Goal: Information Seeking & Learning: Learn about a topic

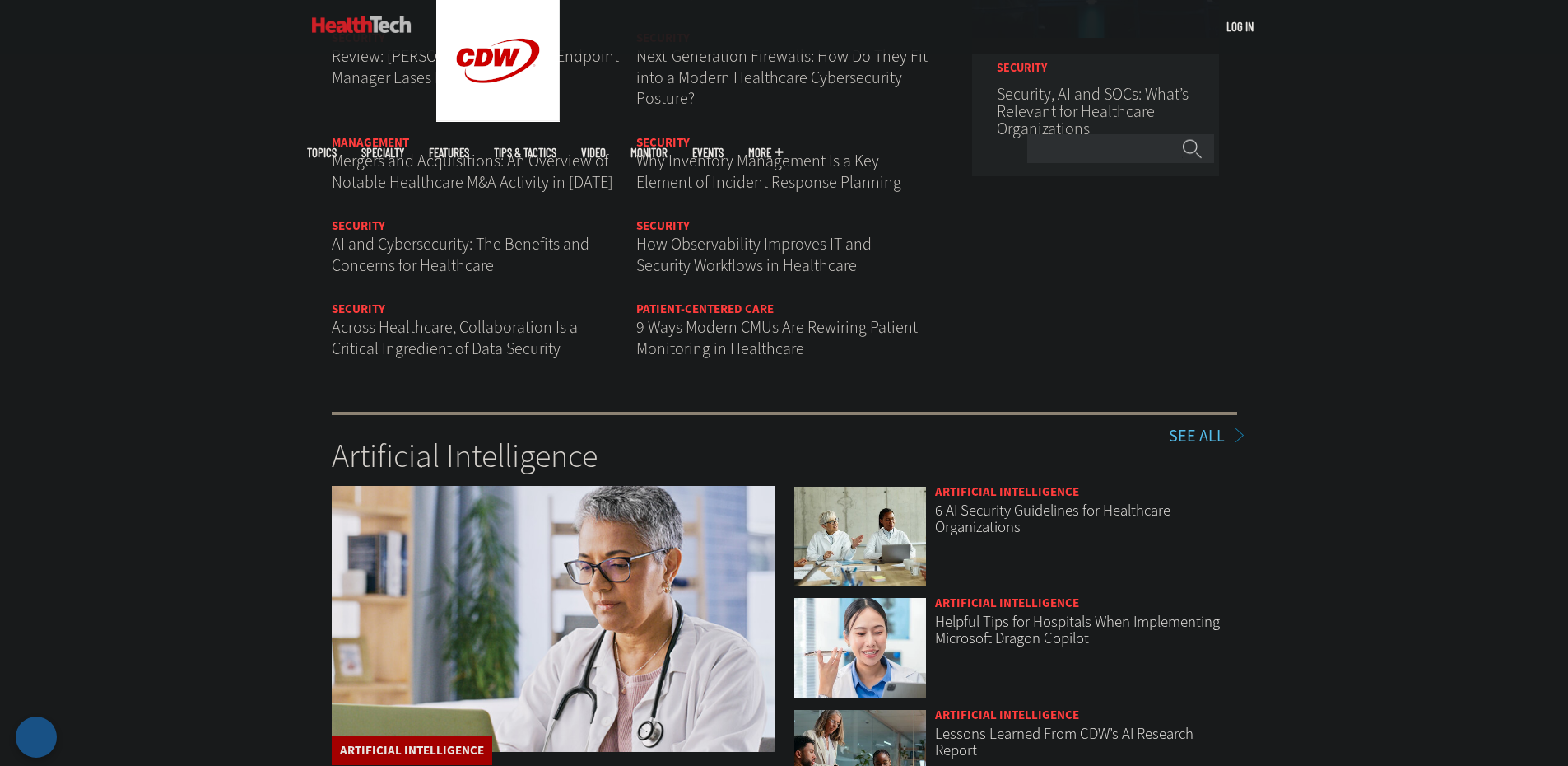
scroll to position [2306, 0]
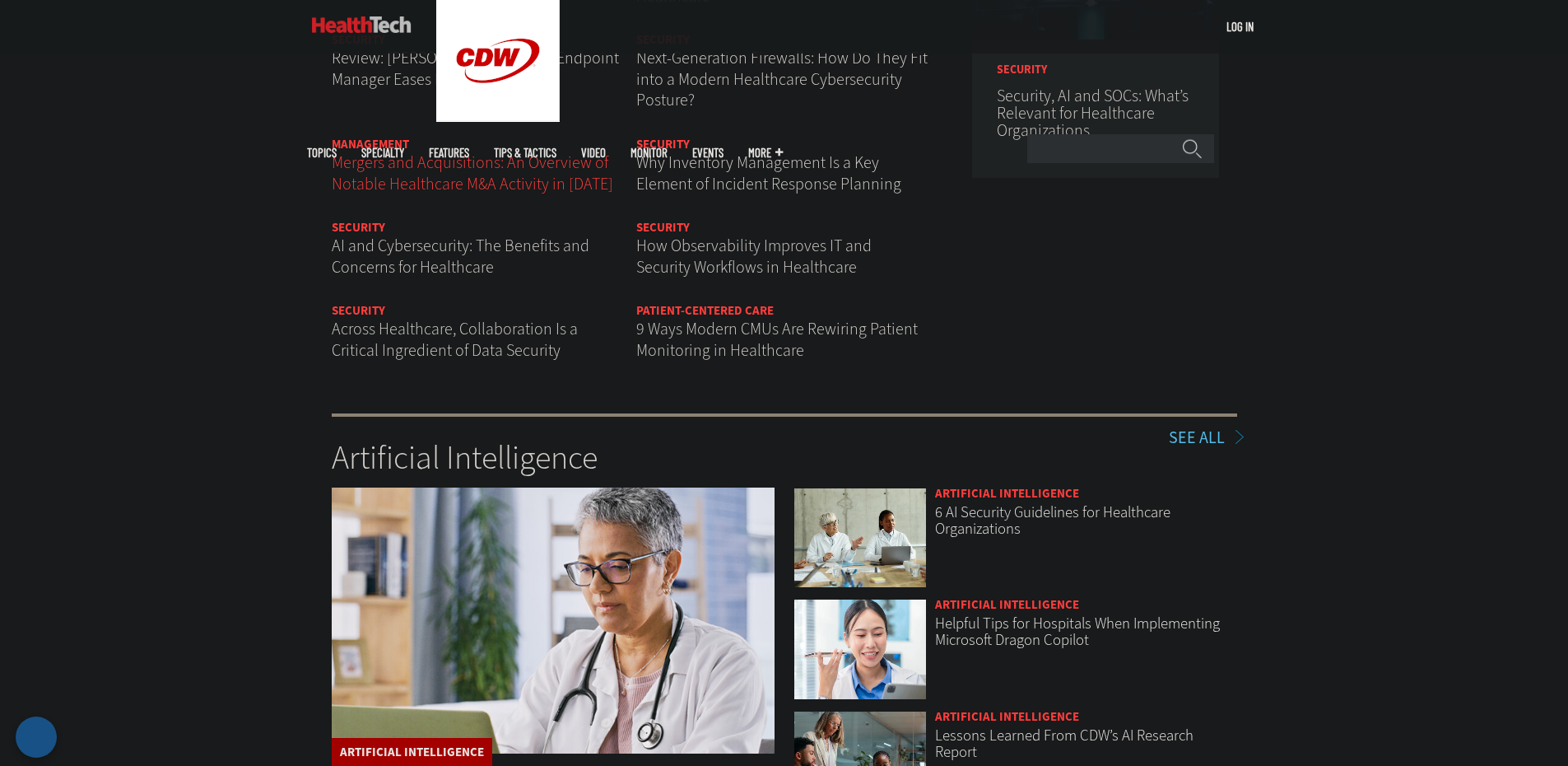
click at [437, 168] on span "Mergers and Acquisitions: An Overview of Notable Healthcare M&A Activity in [DA…" at bounding box center [472, 173] width 282 height 44
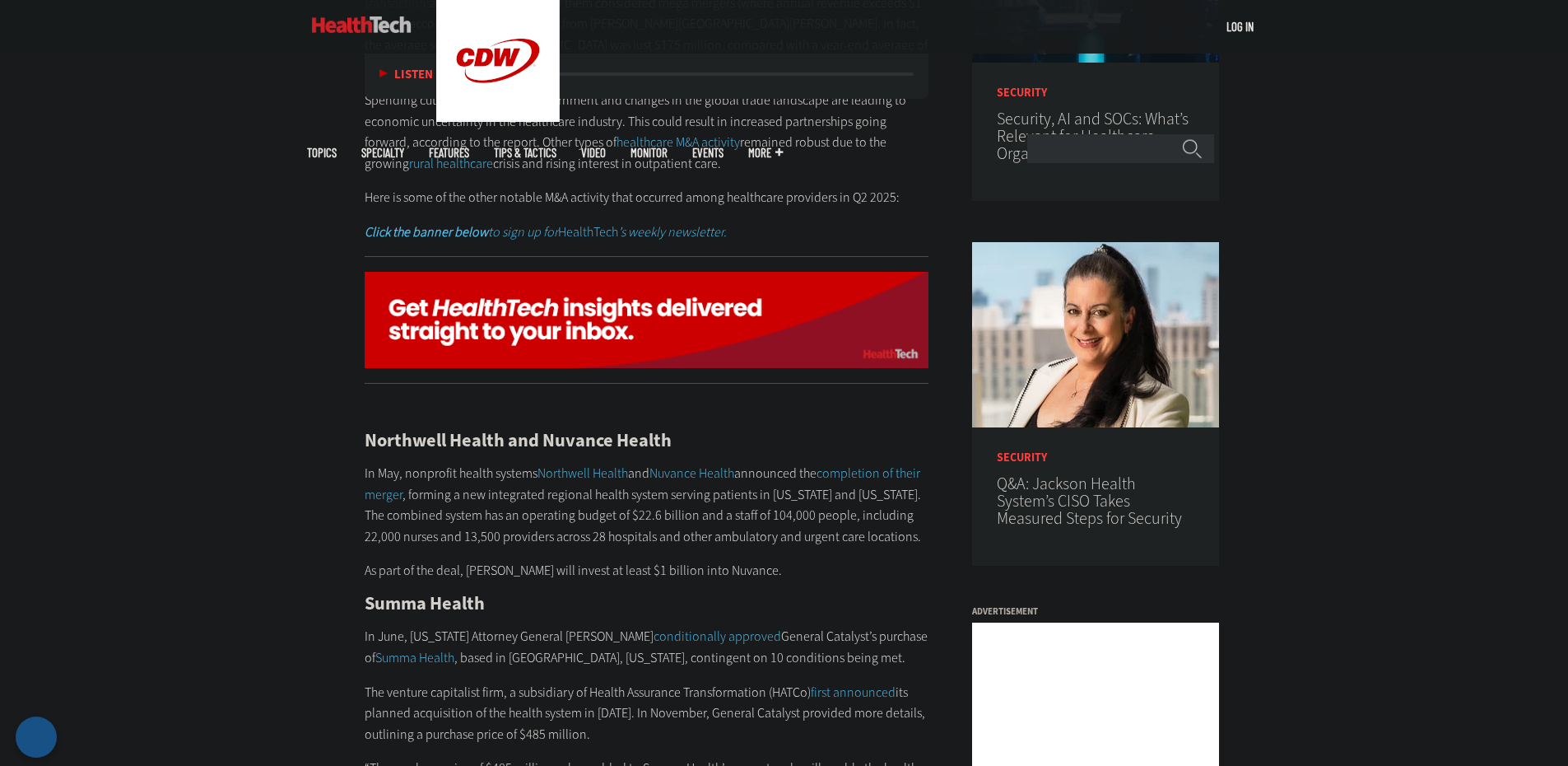
scroll to position [1235, 0]
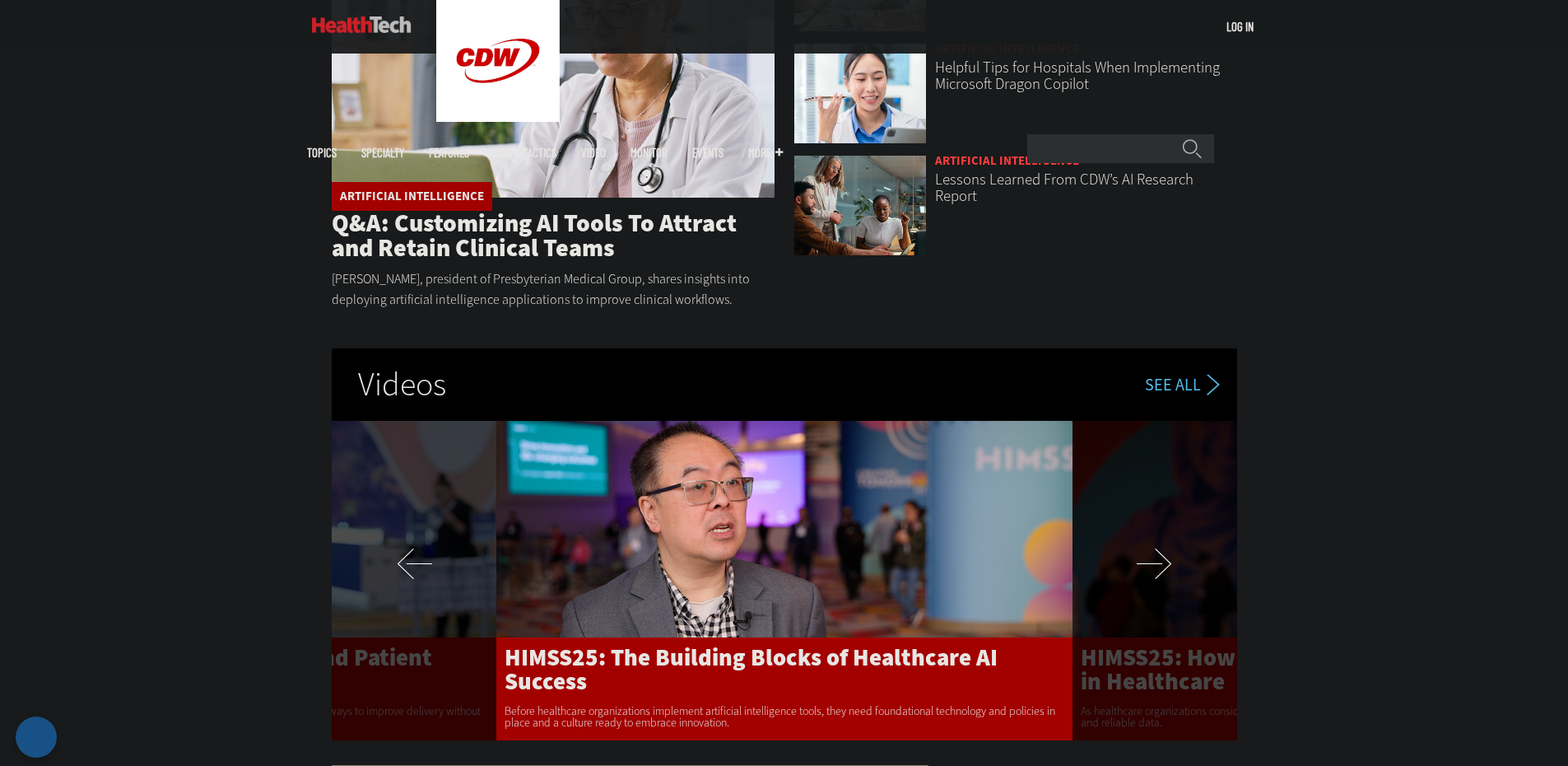
scroll to position [2882, 0]
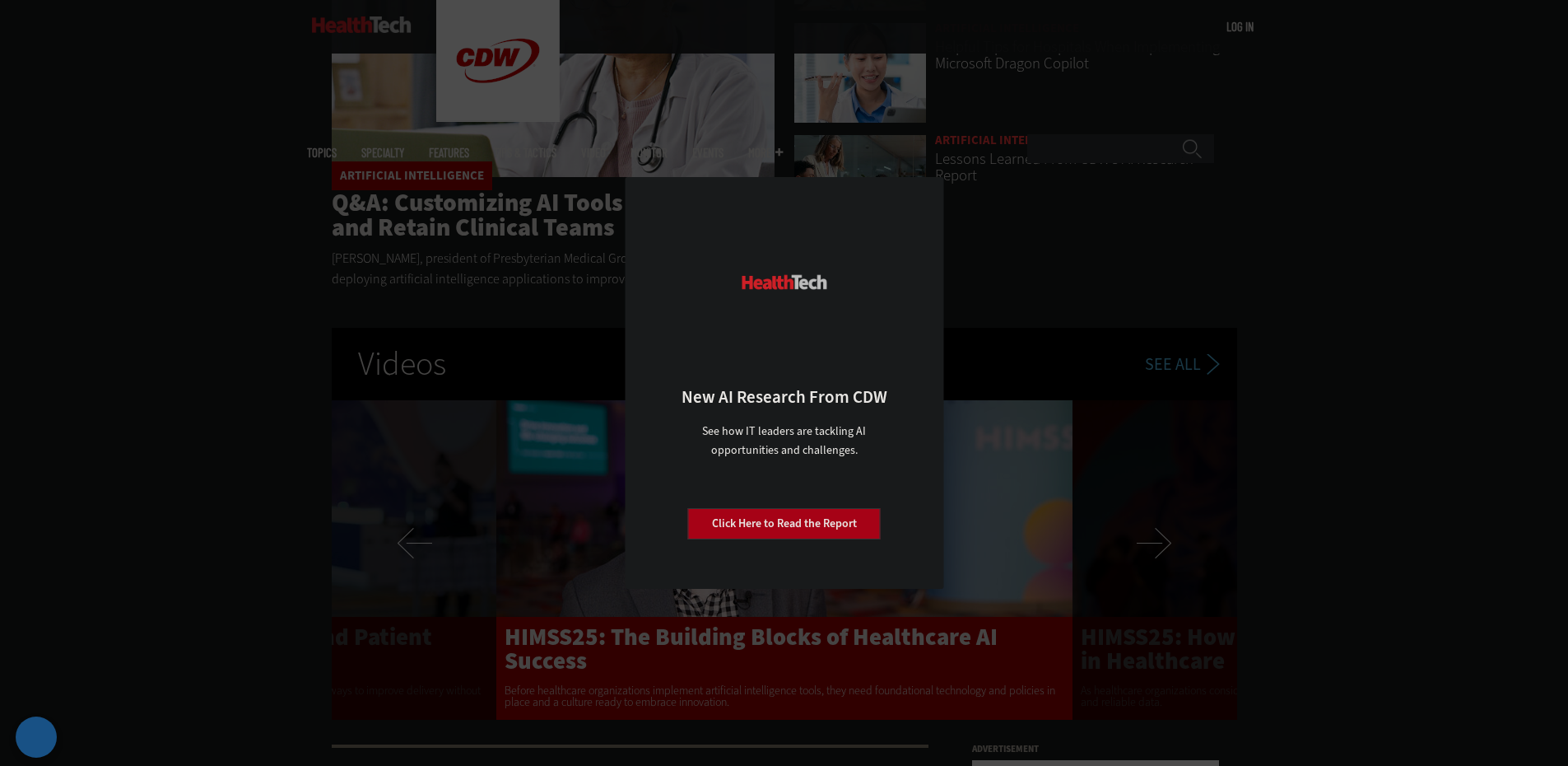
click at [925, 194] on link "Close" at bounding box center [918, 194] width 25 height 25
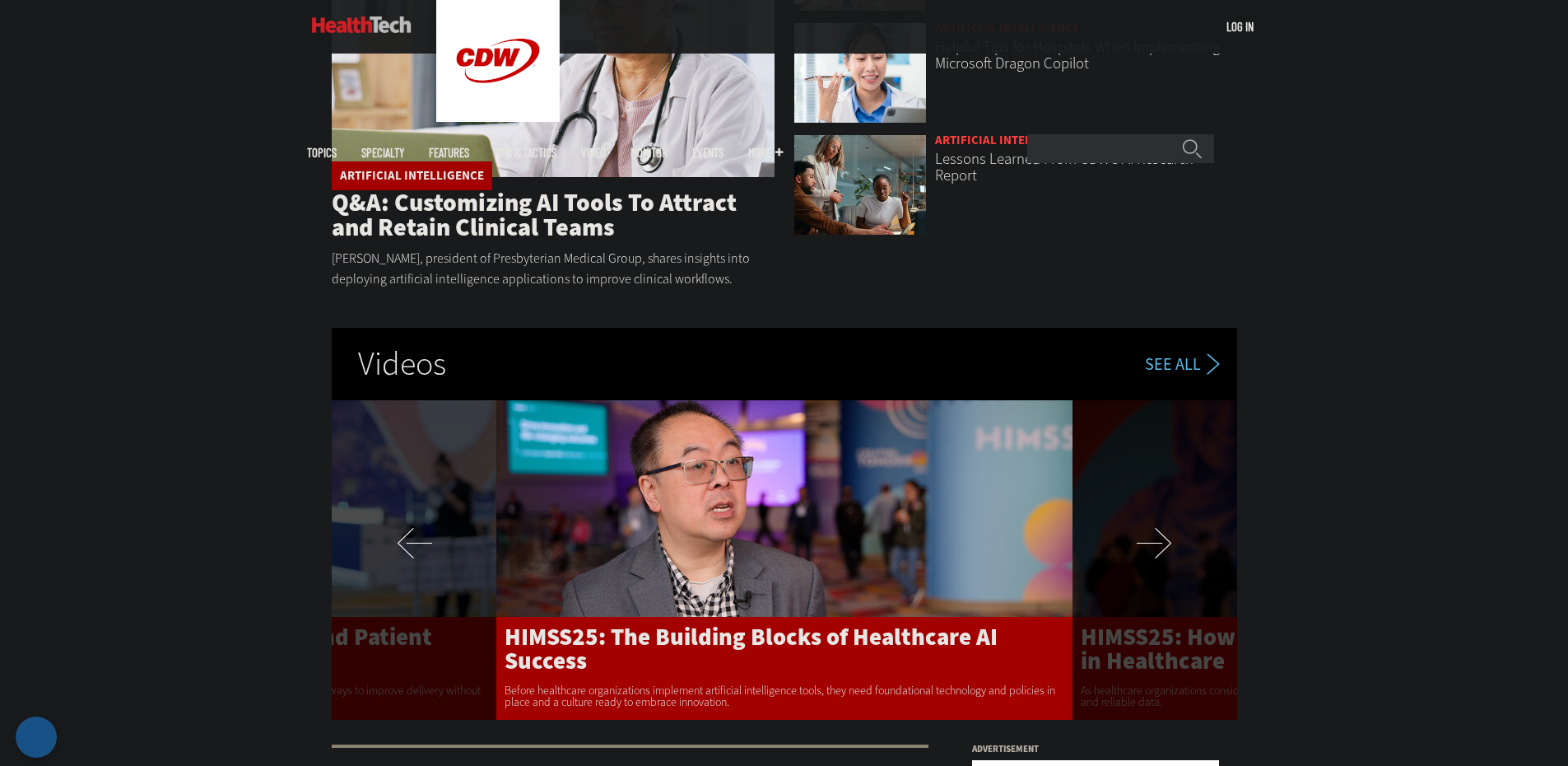
click at [1129, 276] on div "Artificial Intelligence See All Artificial Intelligence Q&A: Customizing AI Too…" at bounding box center [784, 278] width 906 height 883
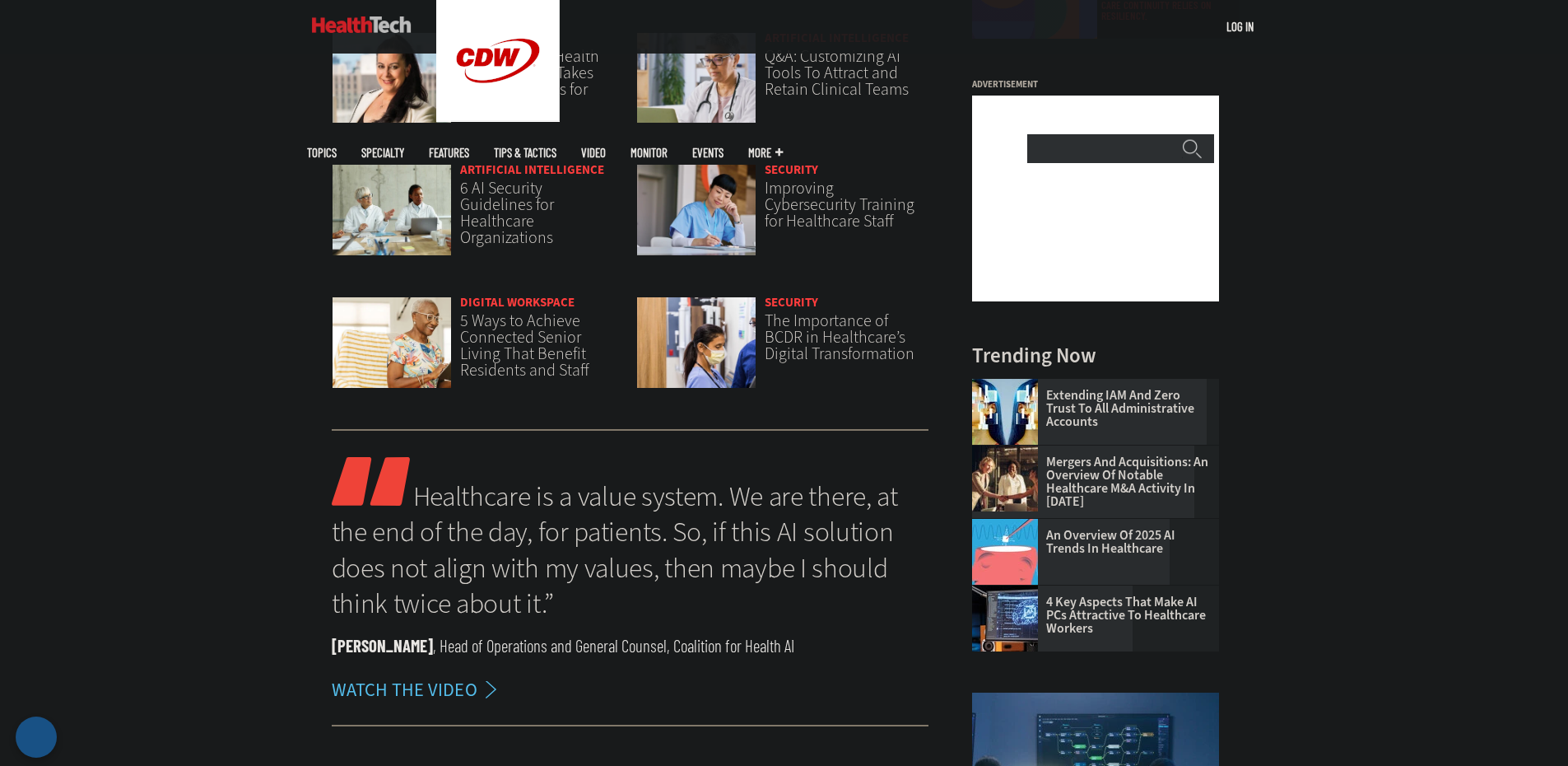
scroll to position [1400, 0]
